Goal: Task Accomplishment & Management: Complete application form

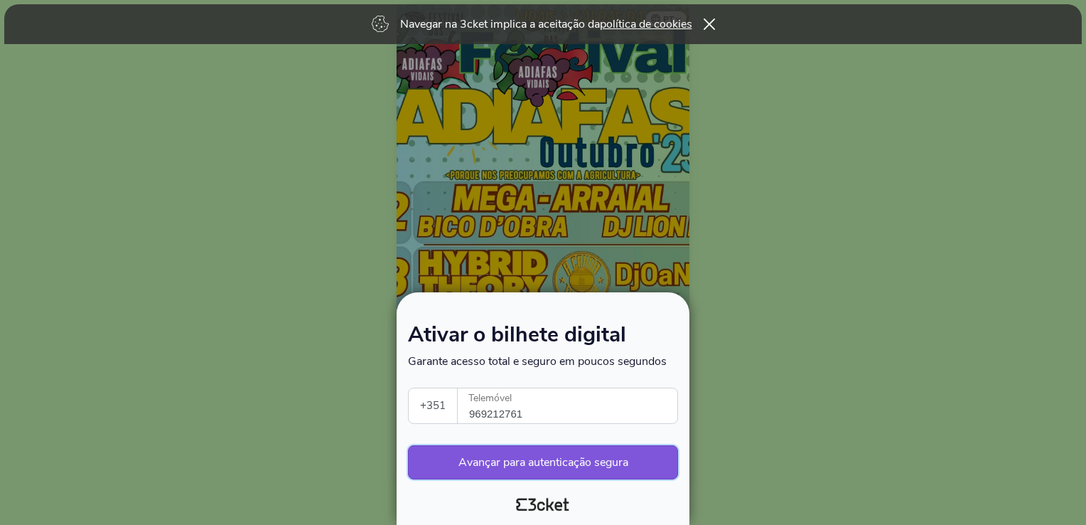
click at [547, 463] on button "Avançar para autenticação segura" at bounding box center [543, 462] width 270 height 34
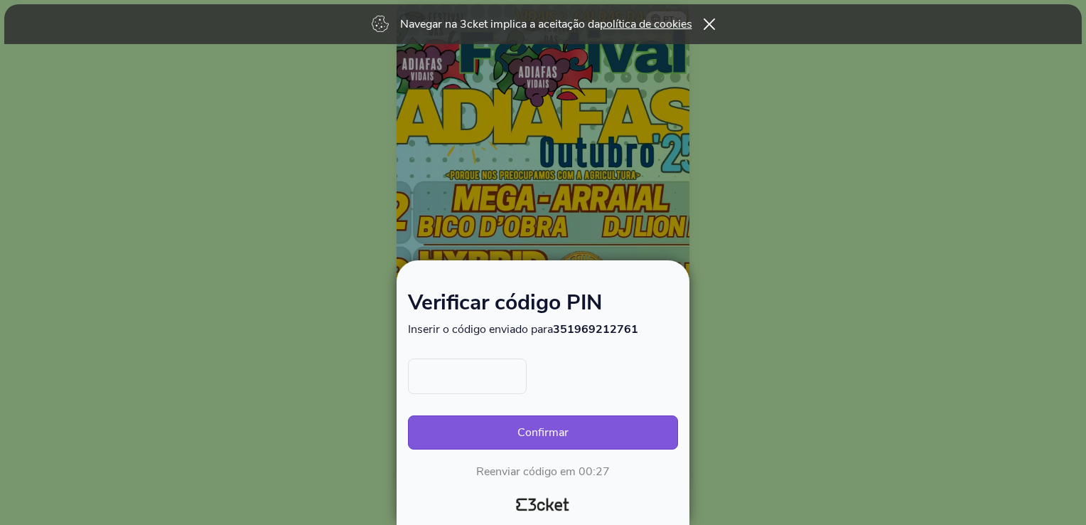
click at [483, 377] on input "text" at bounding box center [467, 376] width 119 height 36
type input "7412"
click at [408, 415] on button "Confirmar" at bounding box center [543, 432] width 270 height 34
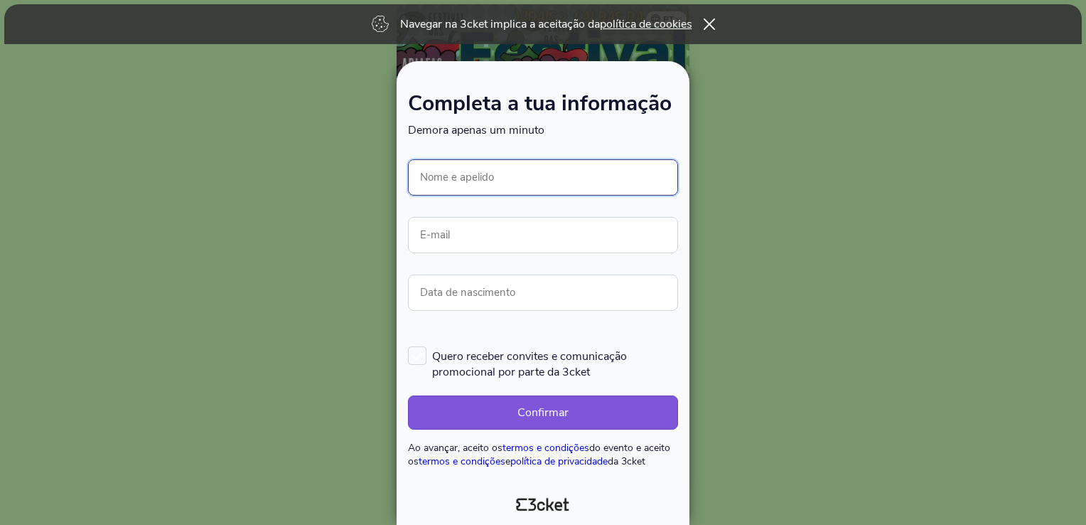
click at [540, 176] on input "Nome e apelido" at bounding box center [543, 177] width 270 height 36
click at [679, 138] on div "Completa a tua informação Demora apenas um minuto Ocorreu um erro. Tentar mais …" at bounding box center [542, 286] width 281 height 397
drag, startPoint x: 520, startPoint y: 190, endPoint x: 513, endPoint y: 181, distance: 11.2
click at [520, 189] on input "Nome e apelido" at bounding box center [543, 177] width 270 height 36
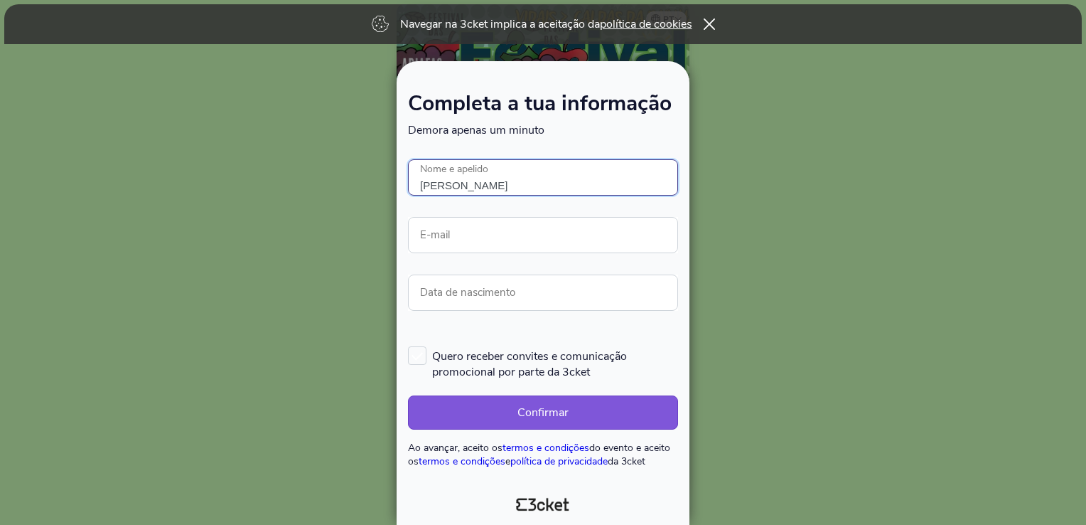
type input "[PERSON_NAME]"
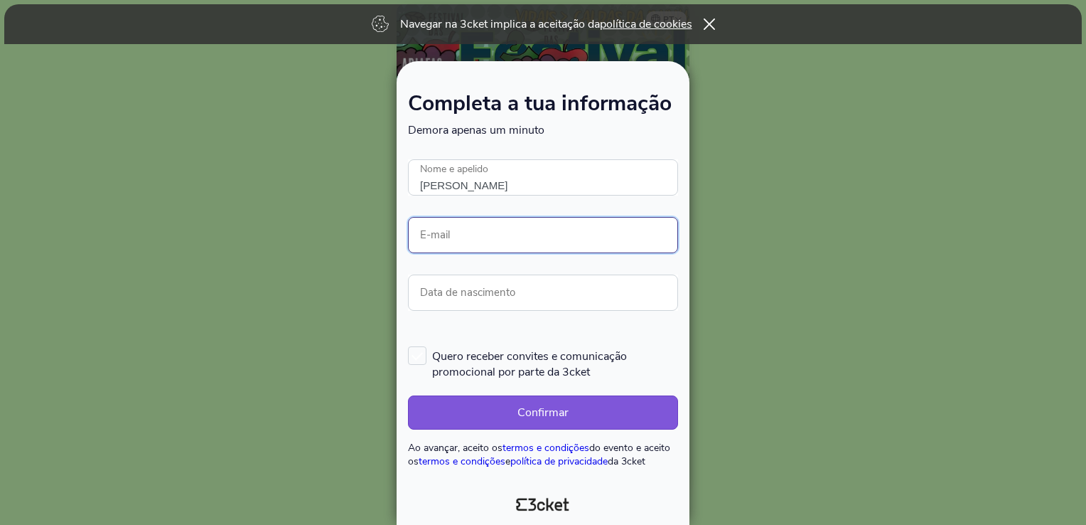
click at [496, 242] on input "E-mail" at bounding box center [543, 235] width 270 height 36
type input "leonorbandeira7@gmail.com"
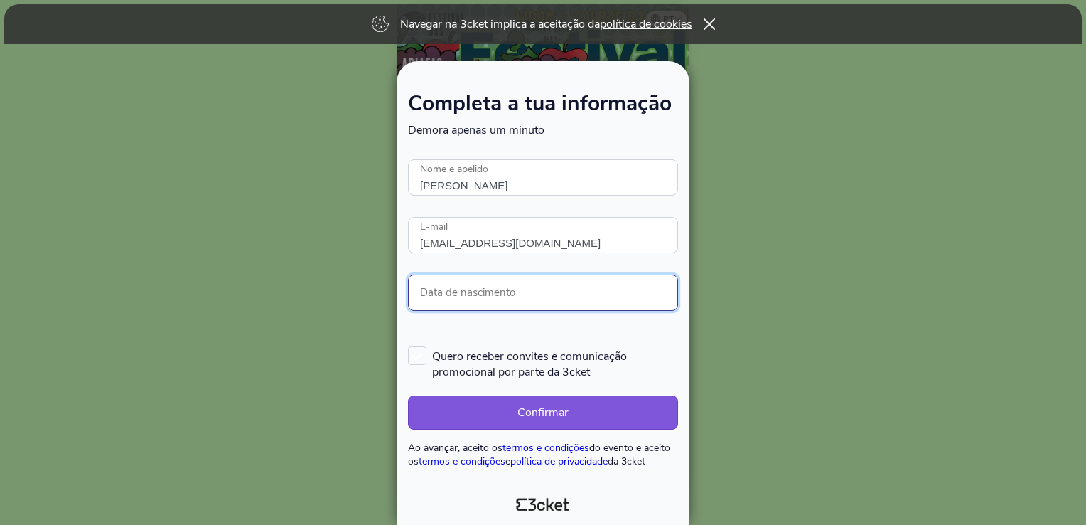
click at [497, 300] on input "Data de nascimento" at bounding box center [543, 292] width 270 height 36
type input "13/08/2004"
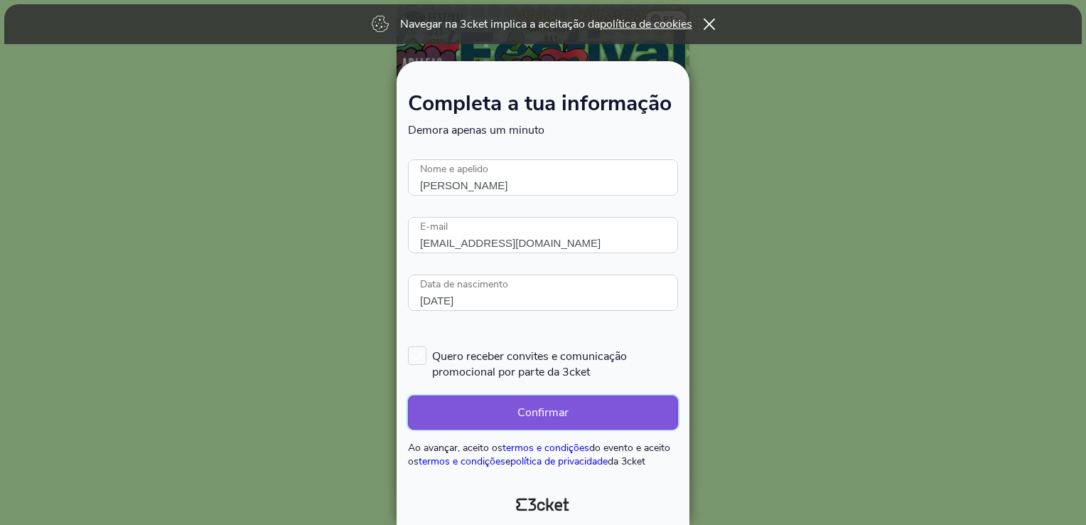
click at [577, 422] on button "Confirmar" at bounding box center [543, 412] width 270 height 34
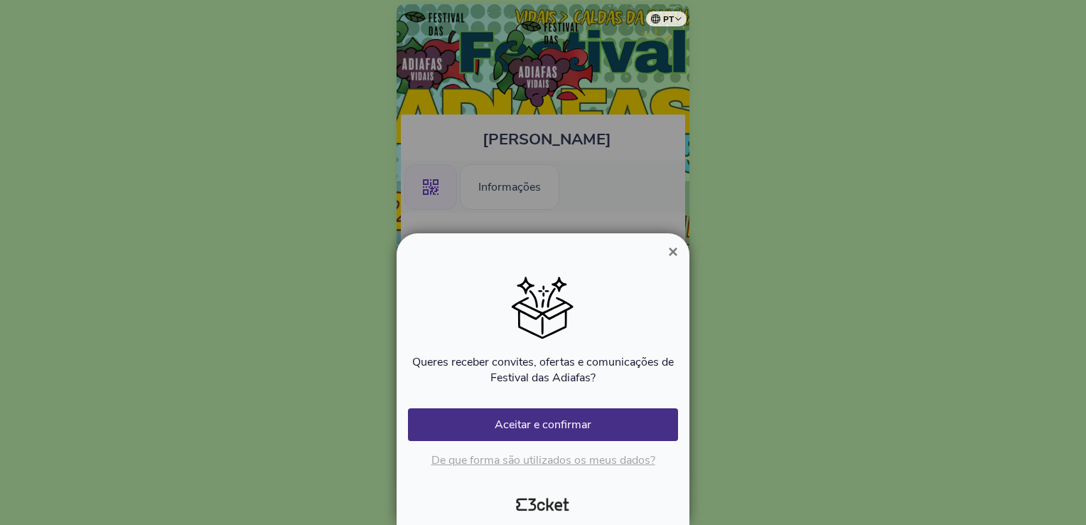
click at [672, 249] on span "×" at bounding box center [673, 251] width 10 height 19
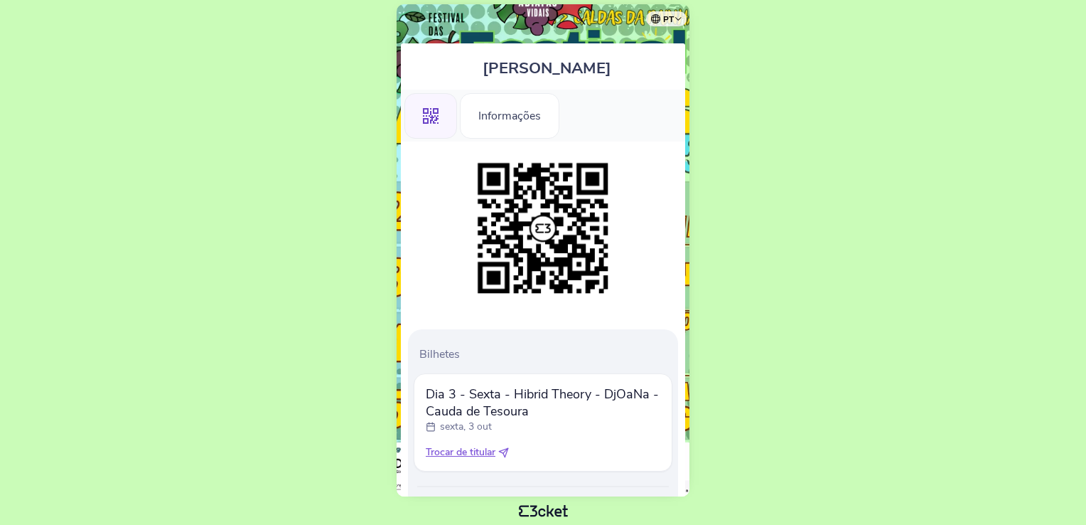
scroll to position [139, 0]
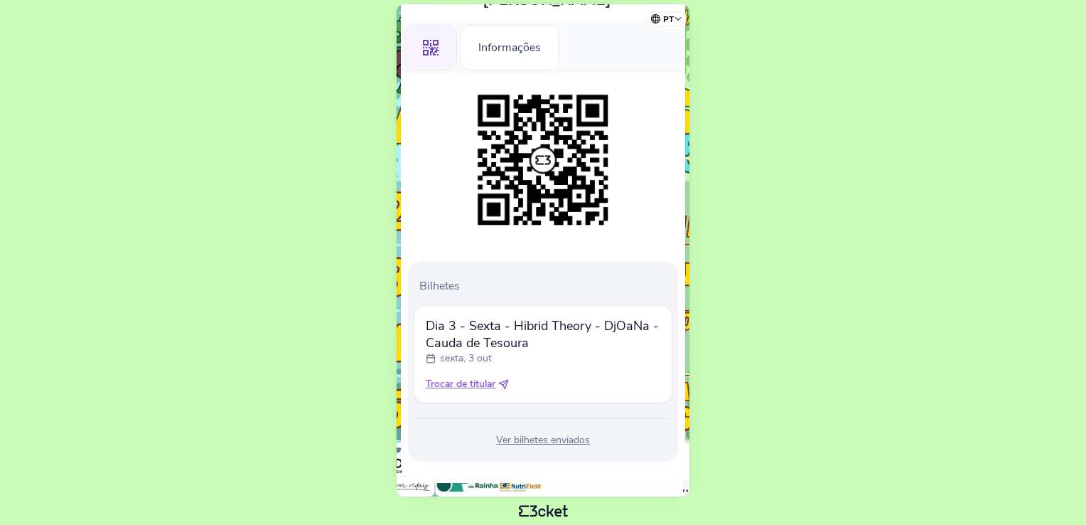
click at [449, 350] on span "Dia 3 - Sexta - Hibrid Theory - DjOaNa - Cauda de Tesoura" at bounding box center [543, 334] width 235 height 34
click at [458, 328] on span "Dia 3 - Sexta - Hibrid Theory - DjOaNa - Cauda de Tesoura" at bounding box center [543, 334] width 235 height 34
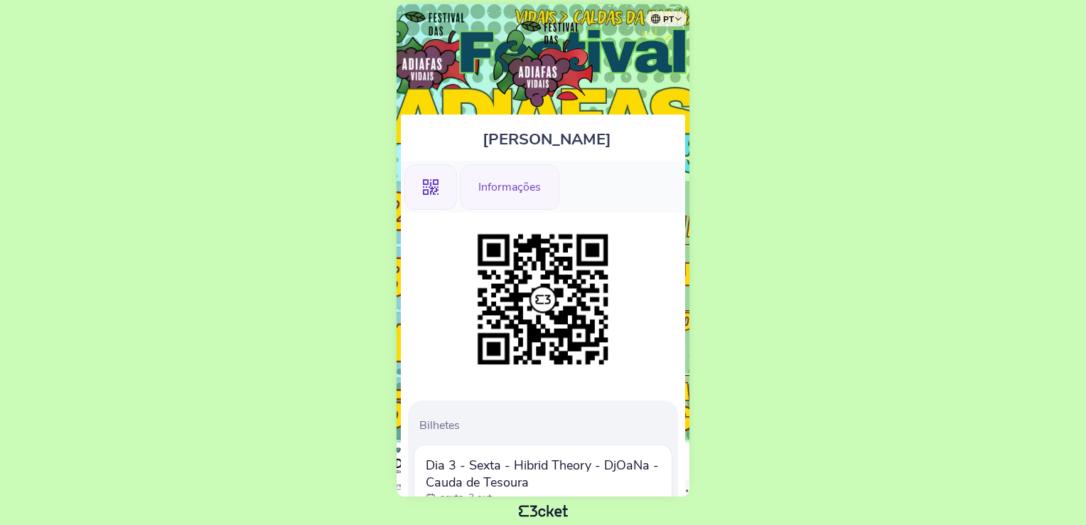
click at [491, 185] on div "Informações" at bounding box center [509, 186] width 99 height 45
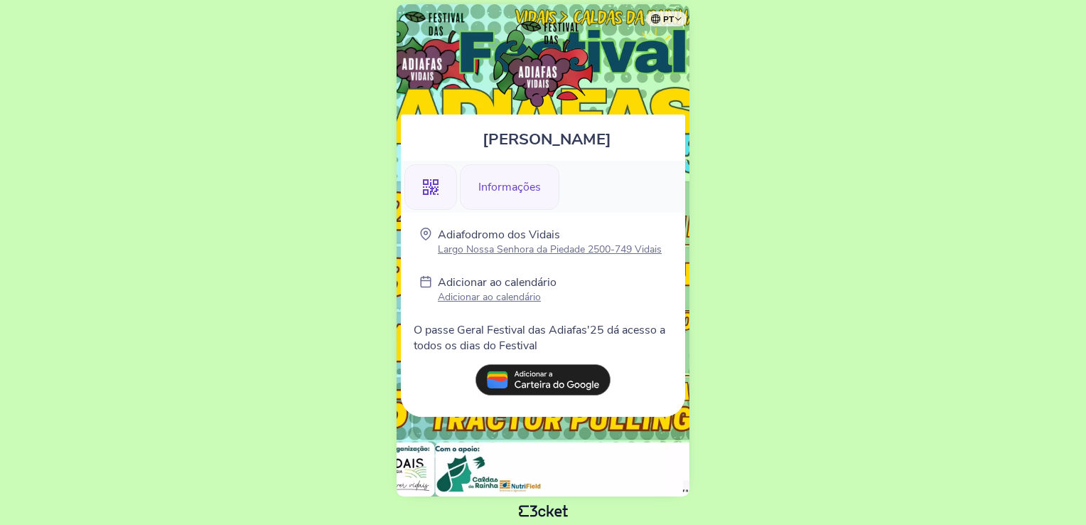
click at [426, 178] on div ".st0{fill-rule:evenodd;clip-rule:evenodd;}" at bounding box center [430, 186] width 53 height 45
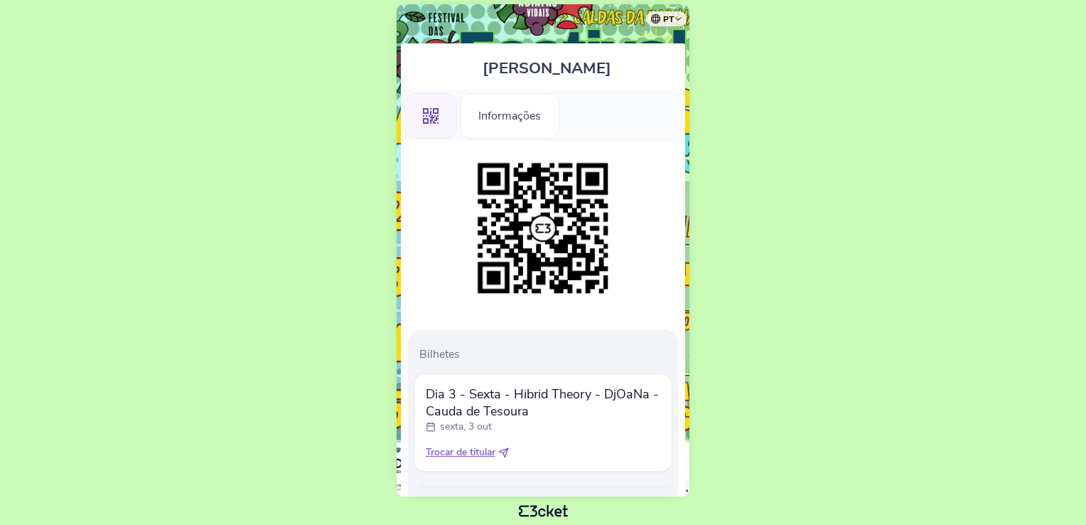
scroll to position [139, 0]
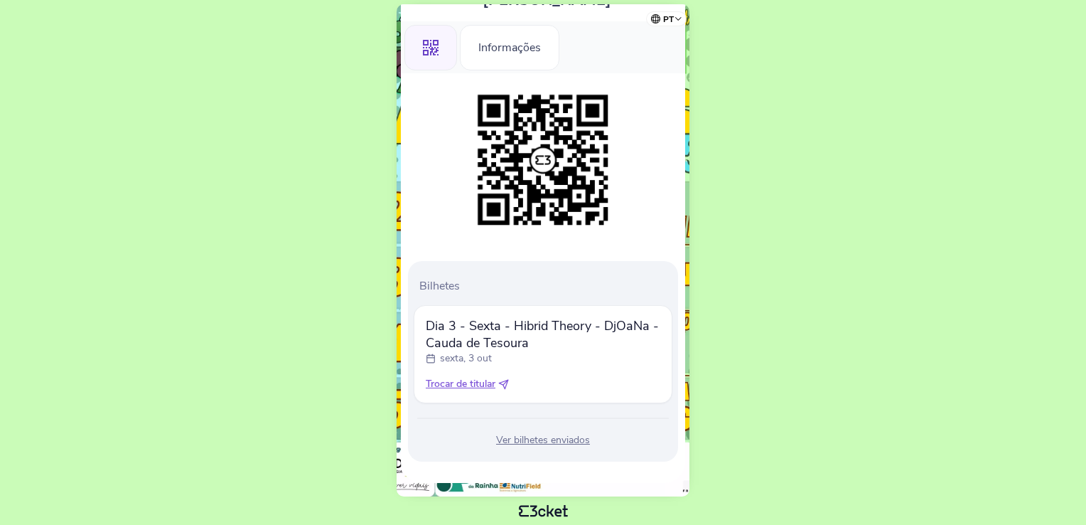
click at [543, 158] on img at bounding box center [542, 159] width 145 height 145
click at [547, 443] on div "Ver bilhetes enviados" at bounding box center [543, 440] width 259 height 14
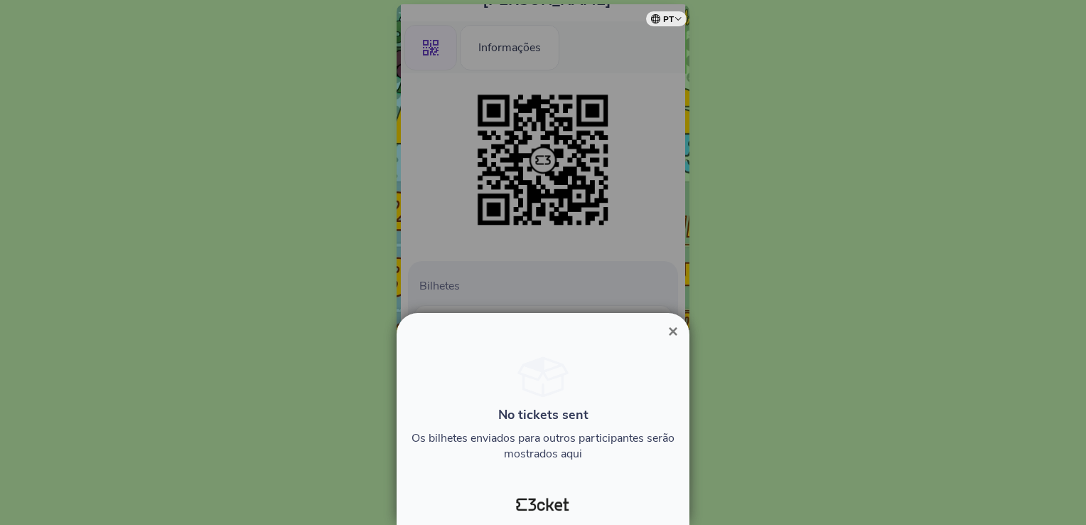
click at [669, 328] on span "×" at bounding box center [673, 330] width 10 height 19
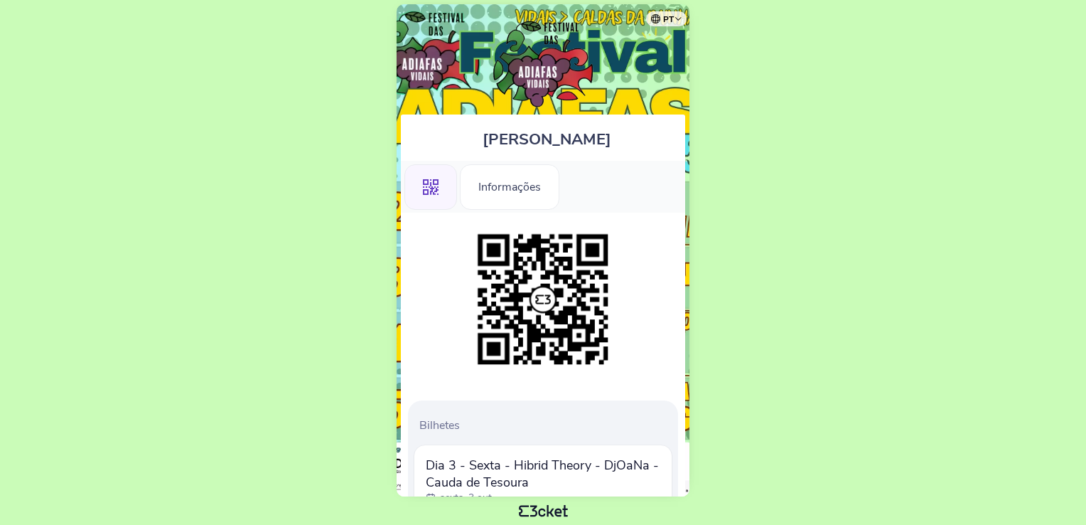
click at [429, 197] on div ".st0{fill-rule:evenodd;clip-rule:evenodd;}" at bounding box center [430, 186] width 53 height 45
